Goal: Check status: Check status

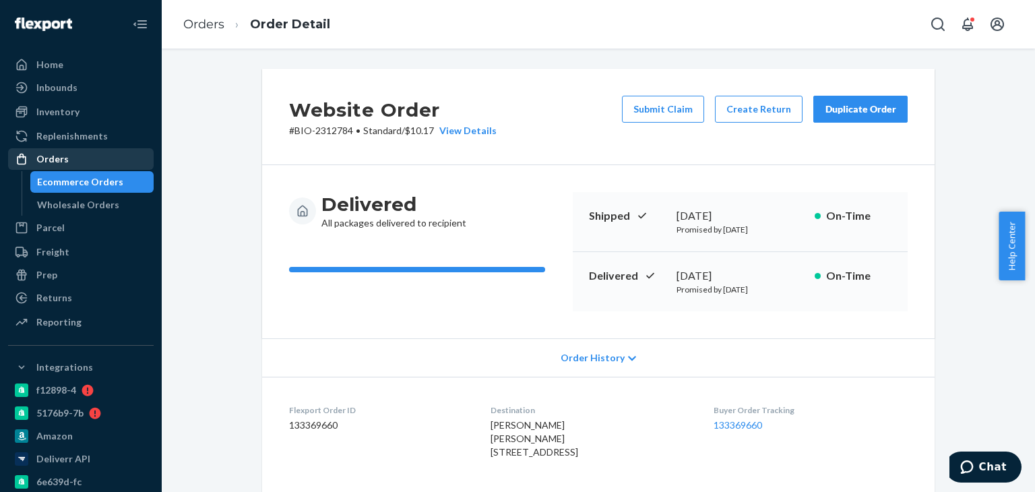
scroll to position [202, 0]
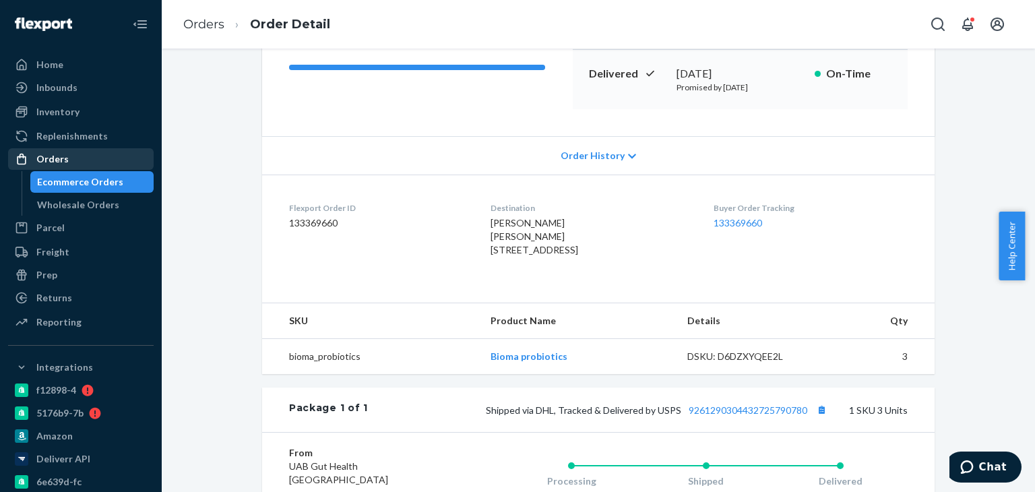
click at [105, 162] on div "Orders" at bounding box center [80, 159] width 143 height 19
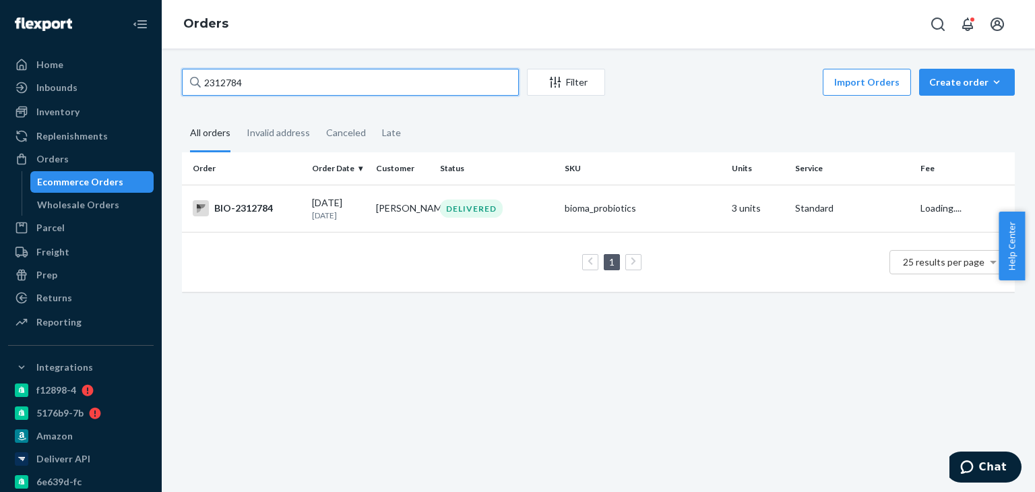
drag, startPoint x: 266, startPoint y: 88, endPoint x: 215, endPoint y: 85, distance: 50.6
click at [187, 81] on input "2312784" at bounding box center [350, 82] width 337 height 27
paste input "472228"
type input "2472228"
click at [445, 216] on div "IN TRANSIT" at bounding box center [473, 208] width 66 height 18
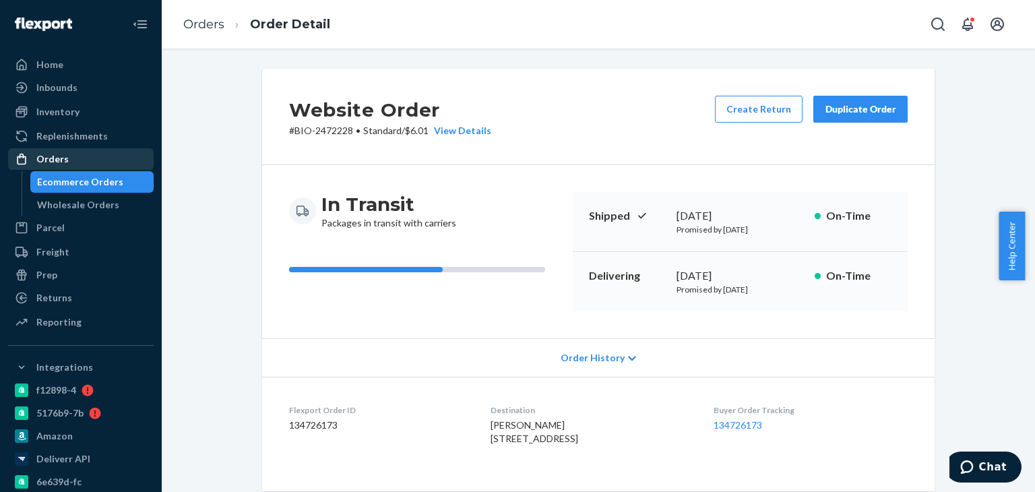
click at [66, 158] on div "Orders" at bounding box center [80, 159] width 143 height 19
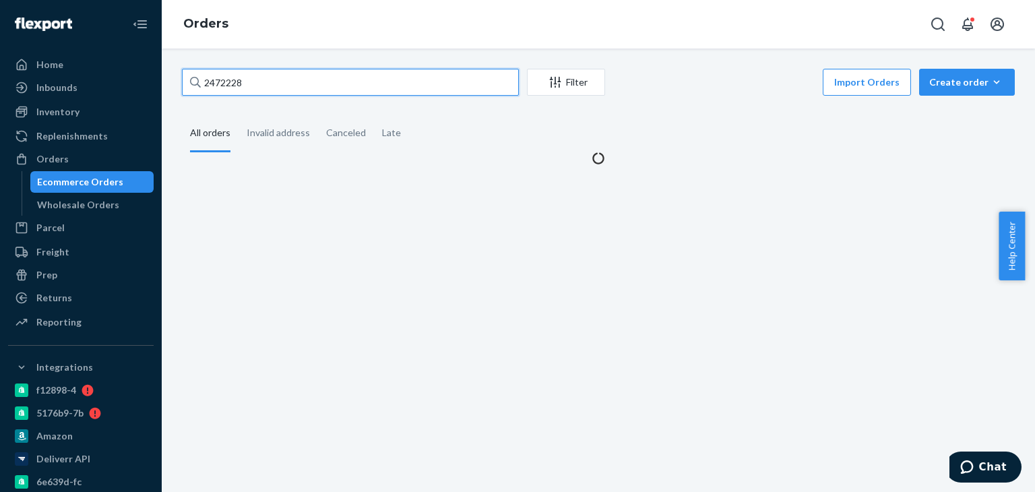
drag, startPoint x: 291, startPoint y: 90, endPoint x: 197, endPoint y: 79, distance: 94.3
click at [197, 79] on div "2472228" at bounding box center [350, 82] width 337 height 27
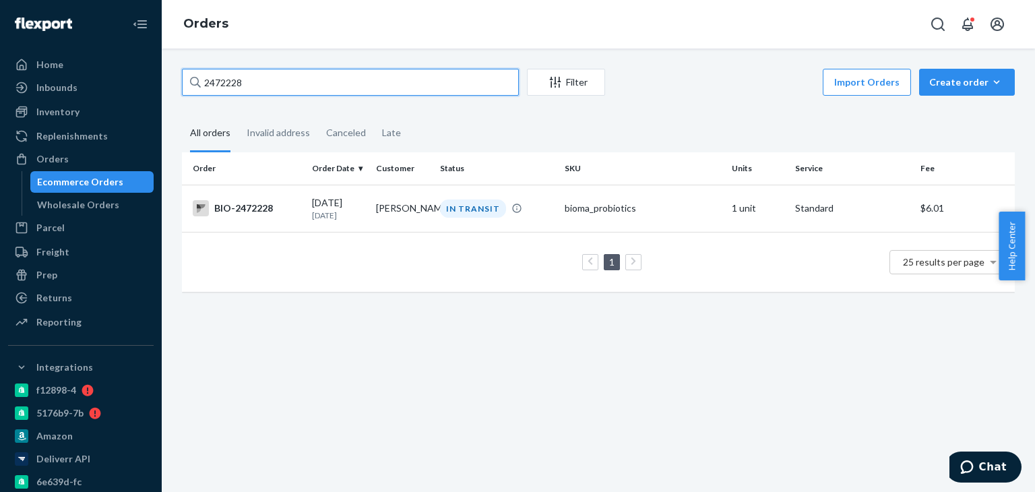
paste input "89292"
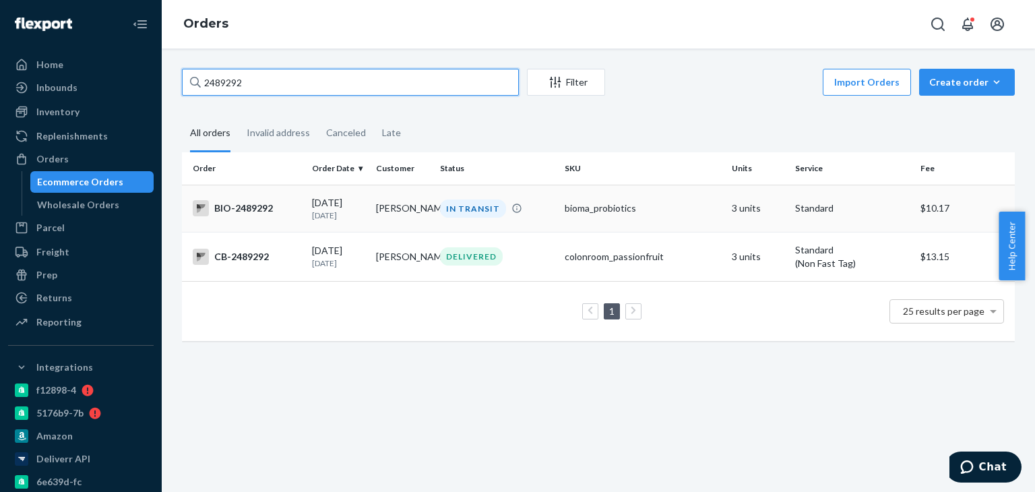
type input "2489292"
click at [440, 204] on div "IN TRANSIT" at bounding box center [473, 208] width 66 height 18
